Goal: Find specific page/section: Find specific page/section

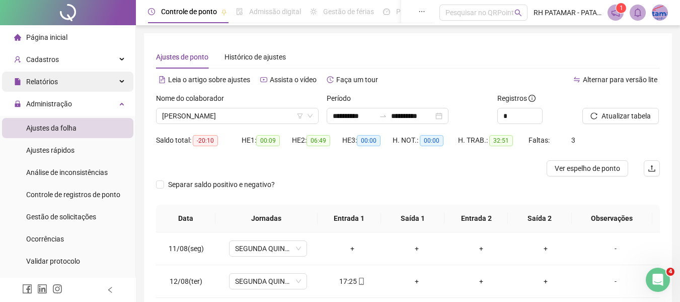
click at [79, 77] on div "Relatórios" at bounding box center [67, 81] width 131 height 20
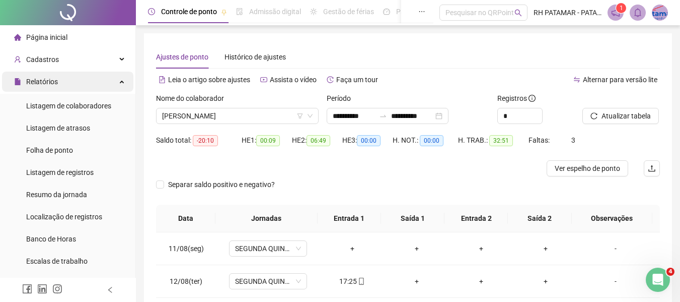
click at [79, 77] on div "Relatórios" at bounding box center [67, 81] width 131 height 20
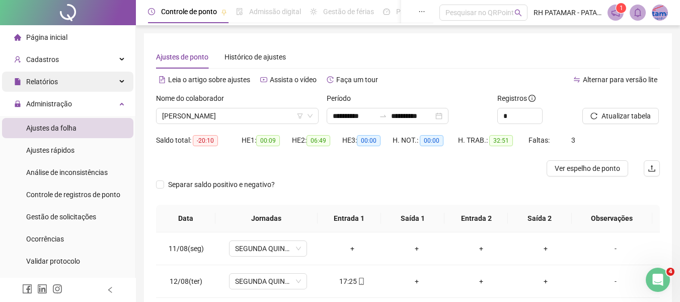
click at [77, 77] on div "Relatórios" at bounding box center [67, 81] width 131 height 20
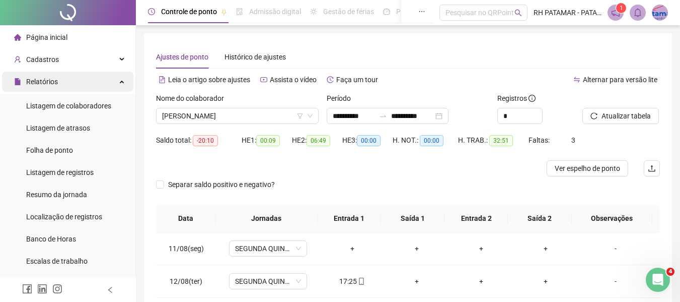
click at [77, 77] on div "Relatórios" at bounding box center [67, 81] width 131 height 20
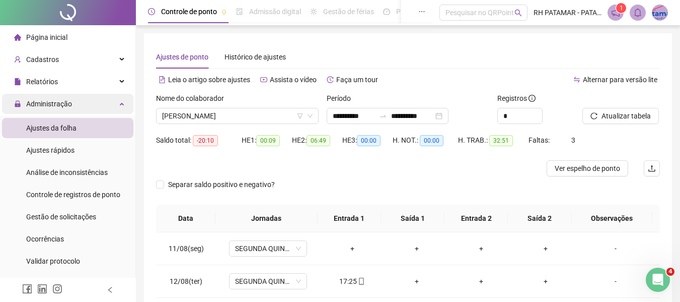
click at [98, 108] on div "Administração" at bounding box center [67, 104] width 131 height 20
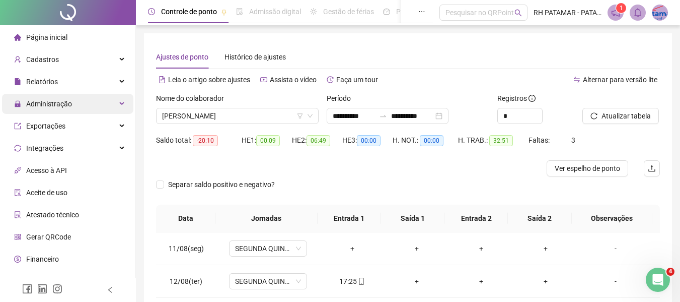
click at [98, 108] on div "Administração" at bounding box center [67, 104] width 131 height 20
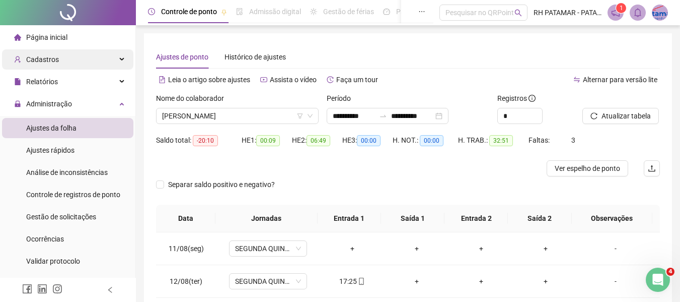
click at [98, 64] on div "Cadastros" at bounding box center [67, 59] width 131 height 20
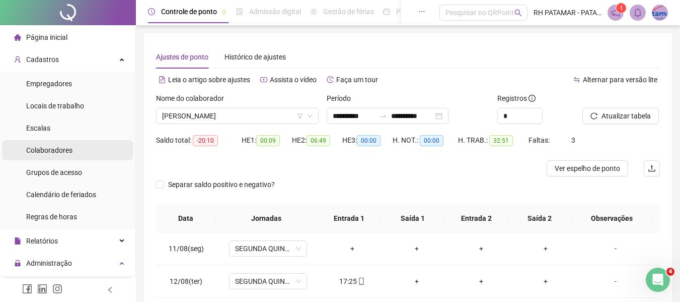
click at [82, 150] on li "Colaboradores" at bounding box center [67, 150] width 131 height 20
